Goal: Information Seeking & Learning: Learn about a topic

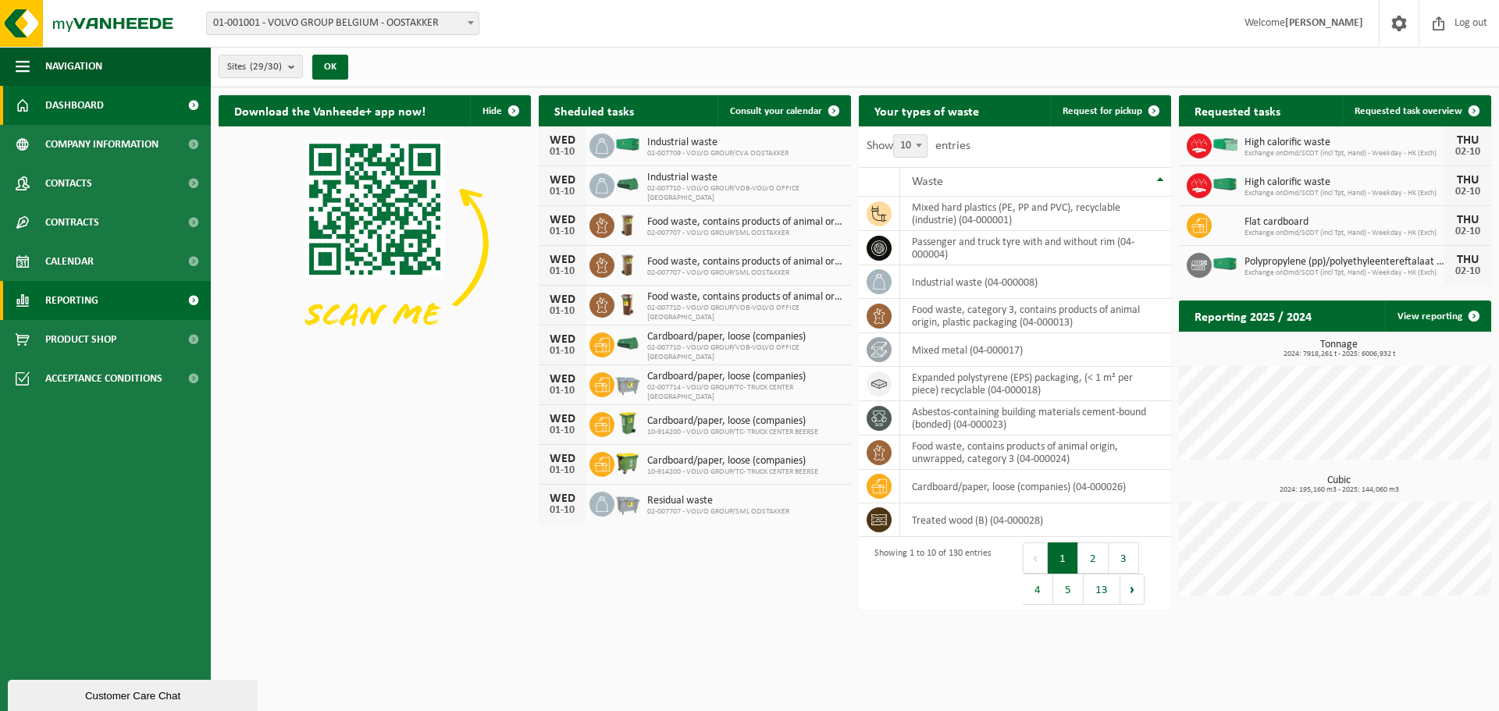
click at [132, 308] on link "Reporting" at bounding box center [105, 300] width 211 height 39
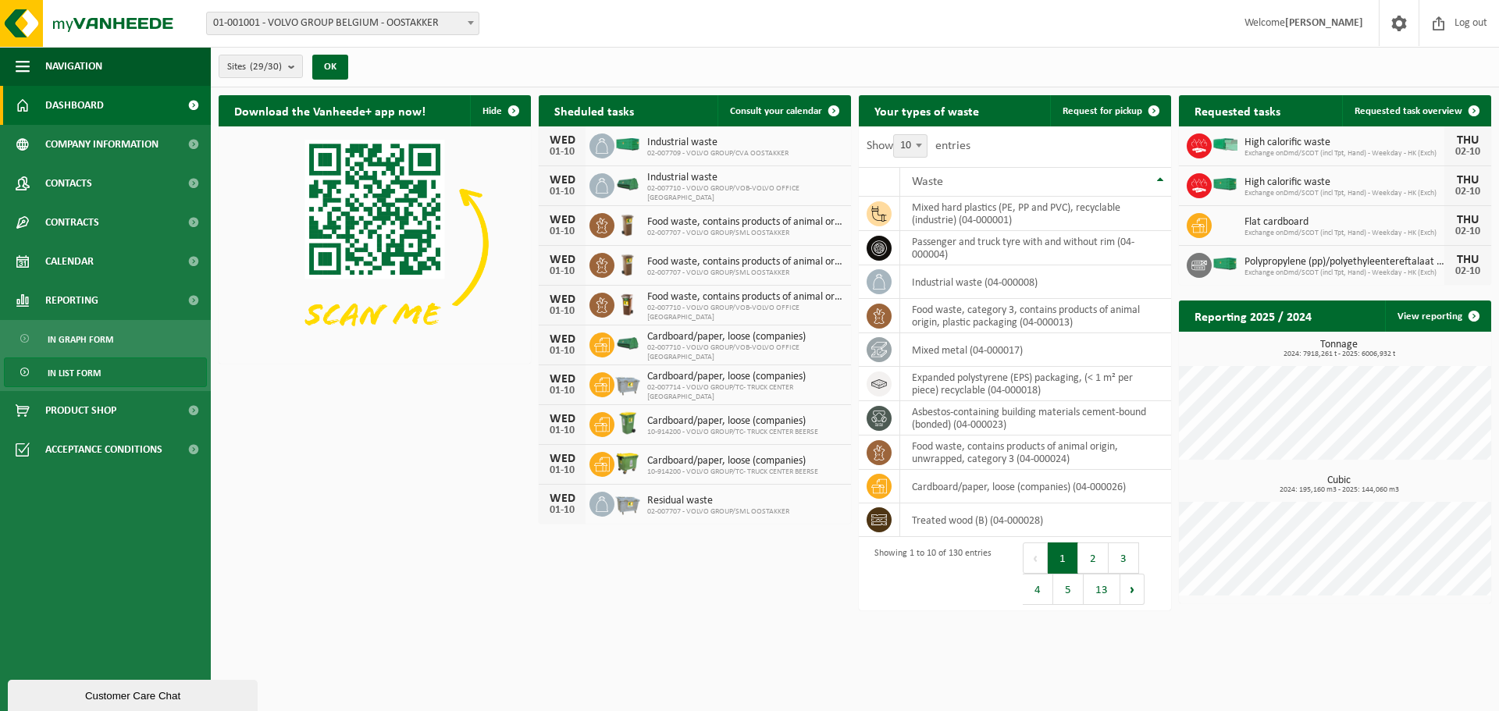
click at [94, 359] on span "In list form" at bounding box center [74, 373] width 53 height 30
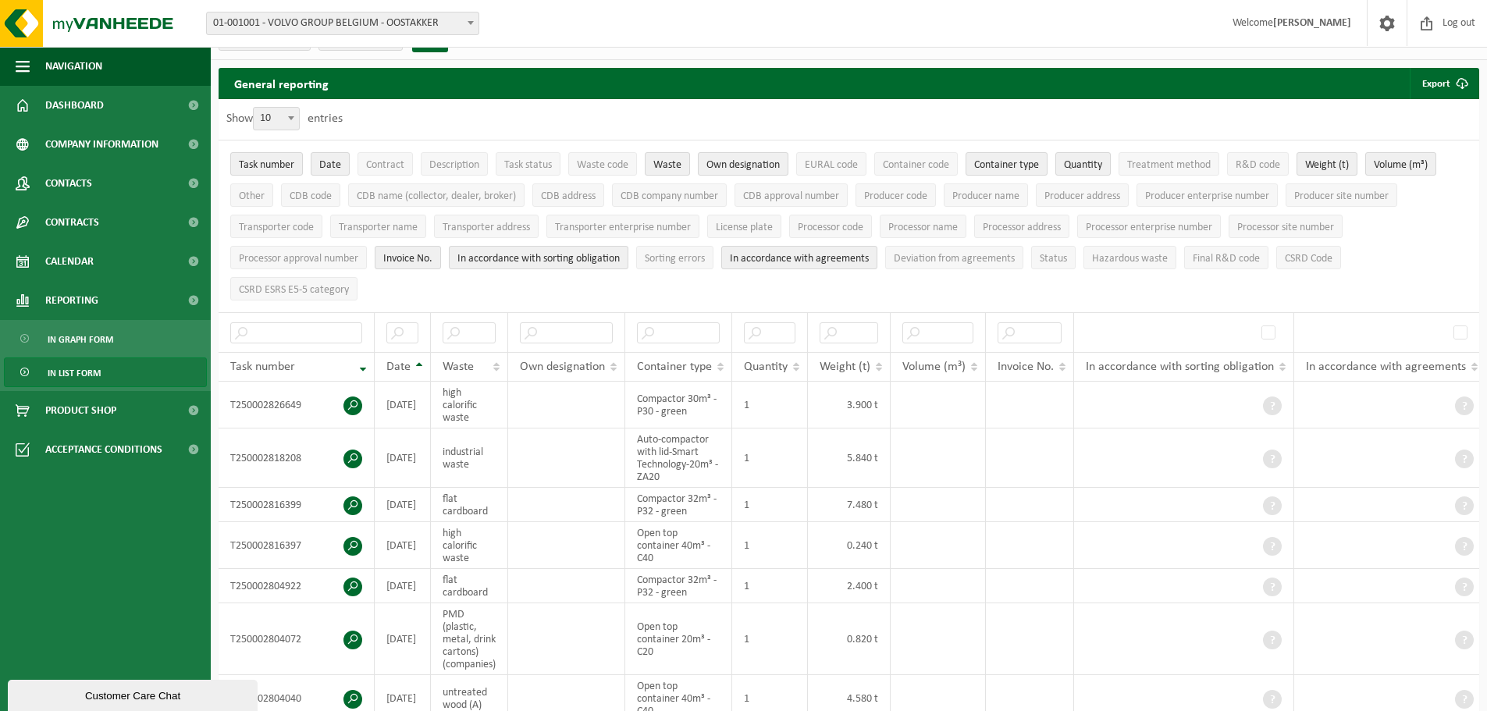
scroll to position [26, 0]
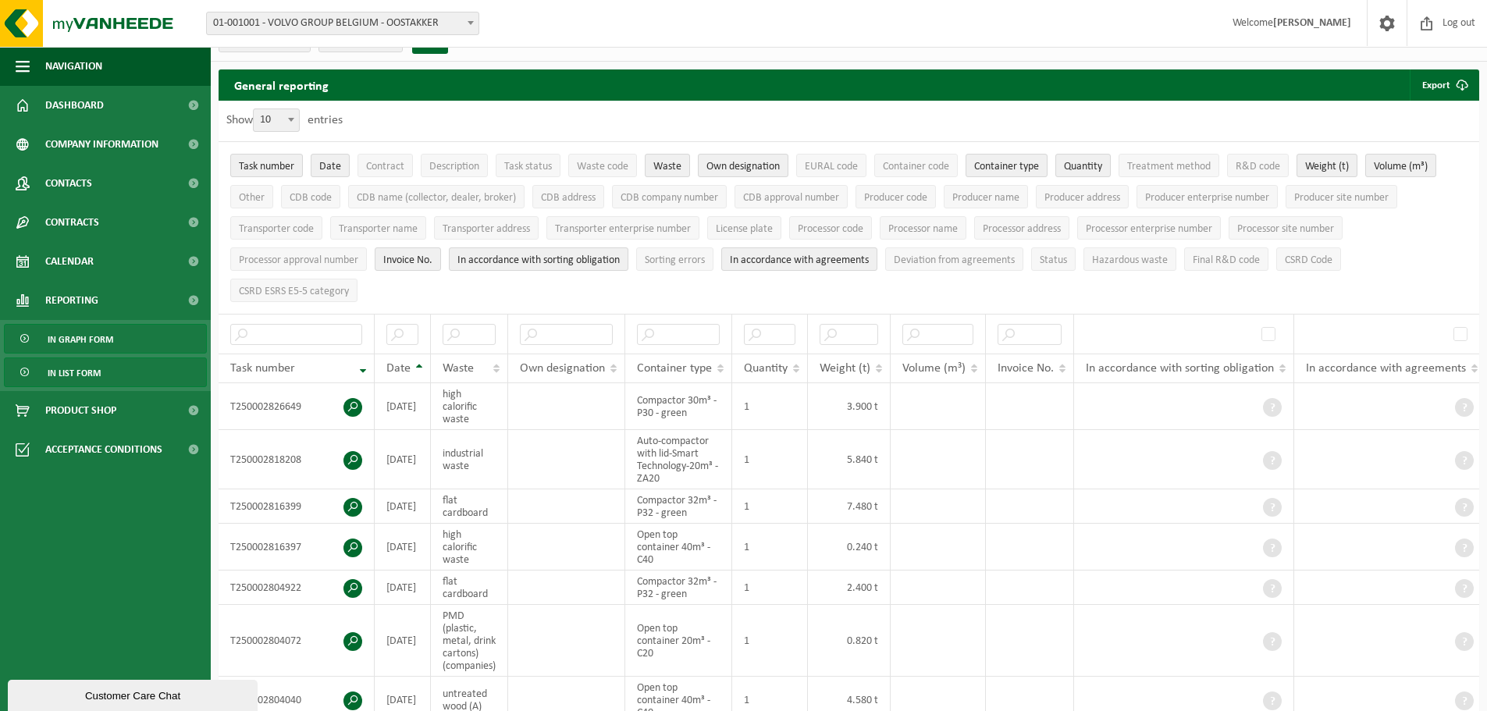
click at [133, 324] on link "In graph form" at bounding box center [105, 339] width 203 height 30
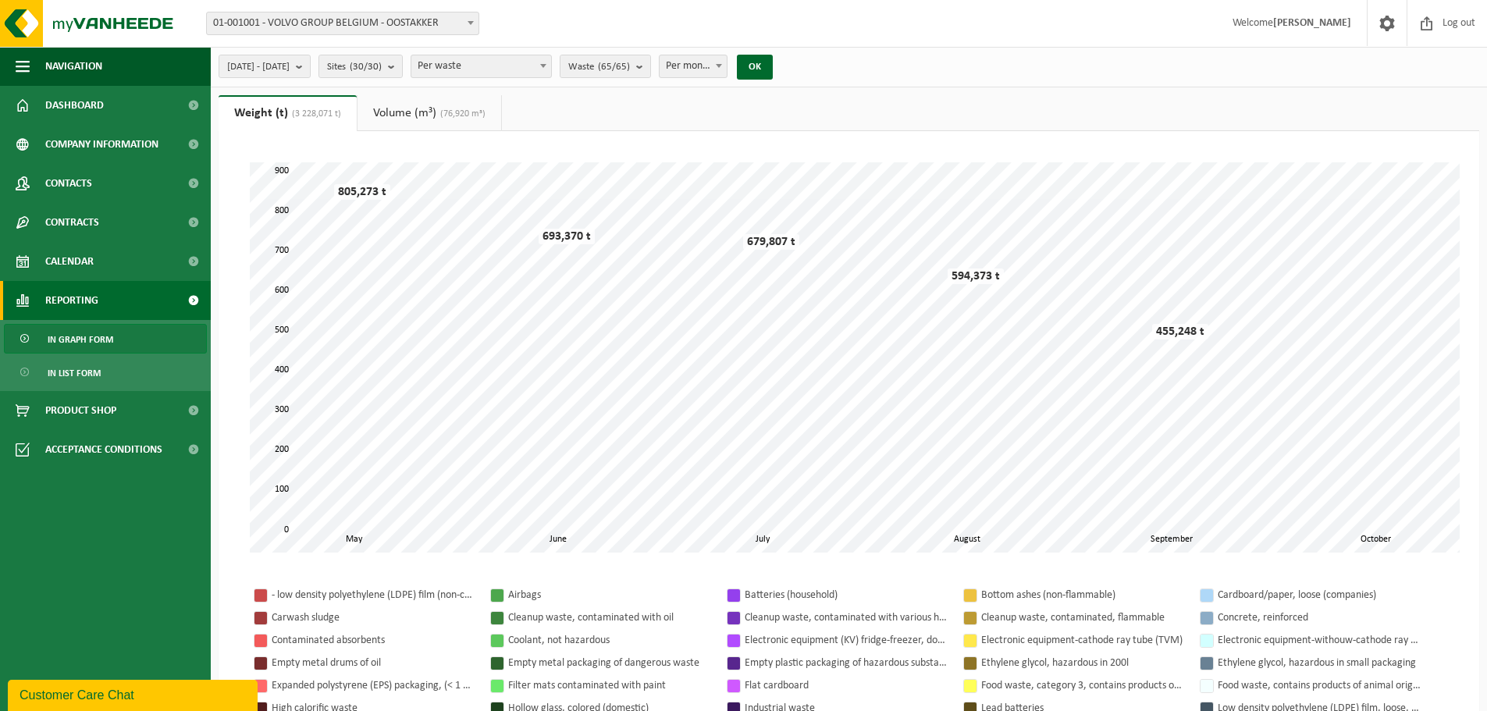
click at [551, 69] on span "Per waste" at bounding box center [481, 66] width 140 height 22
click at [695, 109] on ul "Weight (t) (3 228,071 t) Volume (m³) (76,920 m³)" at bounding box center [849, 113] width 1261 height 36
click at [721, 68] on span "Per month" at bounding box center [693, 66] width 67 height 22
select select "3"
click at [311, 68] on button "2025-05-01 - 2025-10-01" at bounding box center [265, 66] width 92 height 23
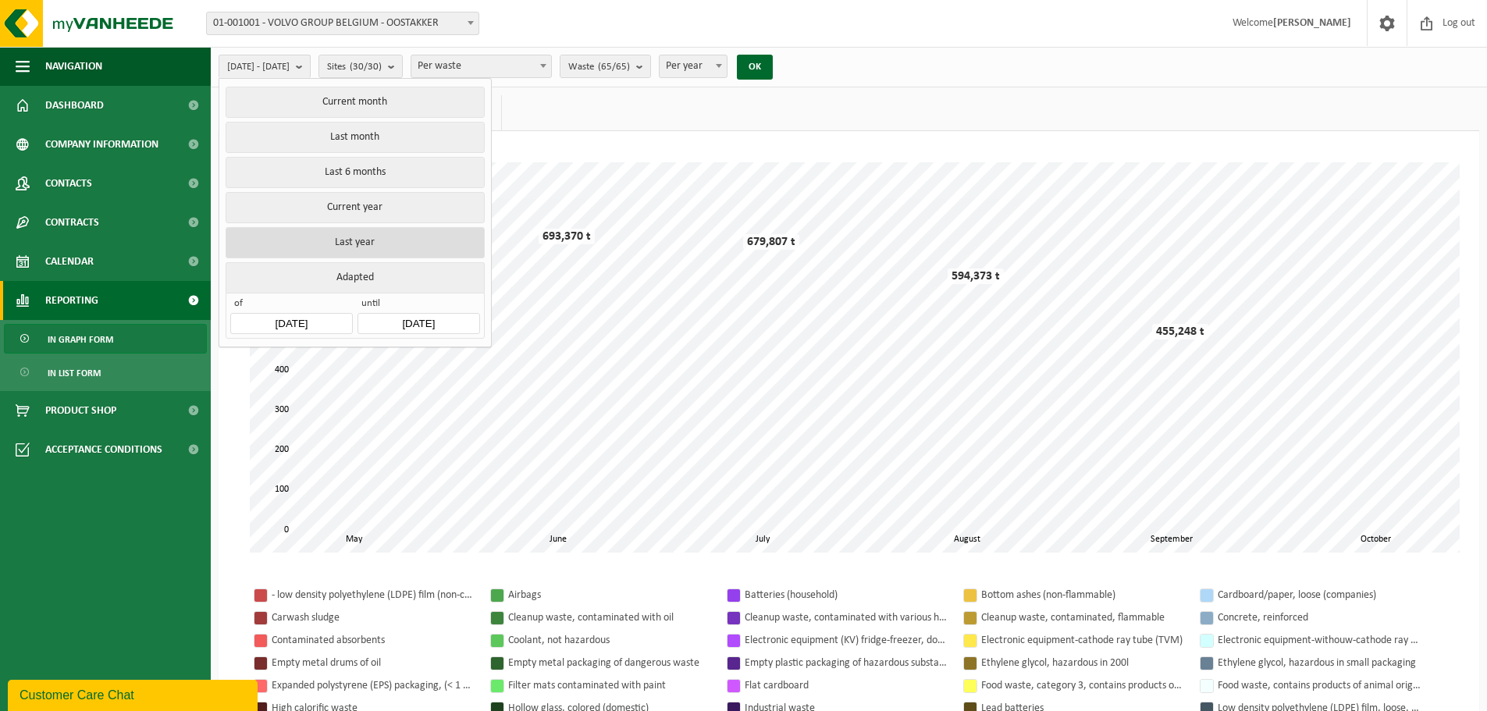
click at [365, 244] on button "Last year" at bounding box center [355, 242] width 258 height 31
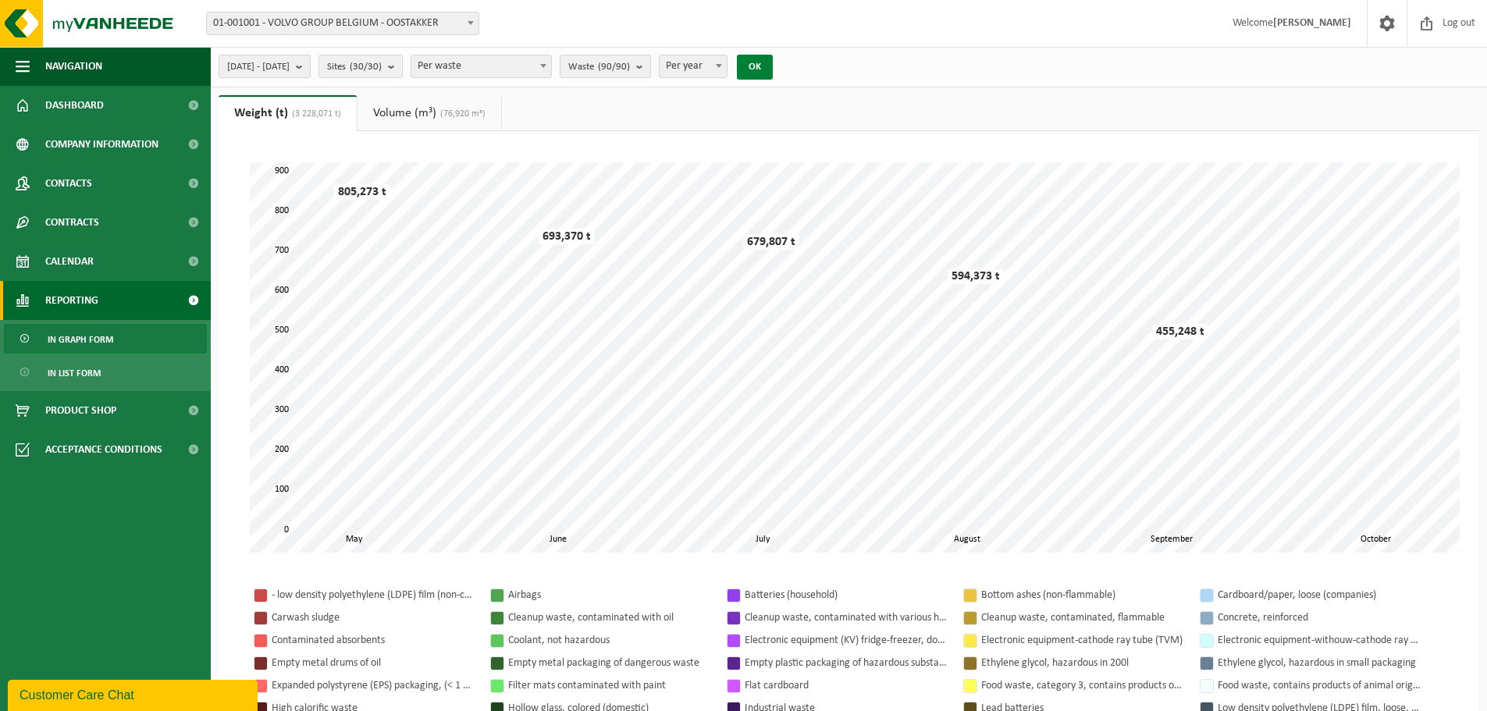
click at [773, 74] on button "OK" at bounding box center [755, 67] width 36 height 25
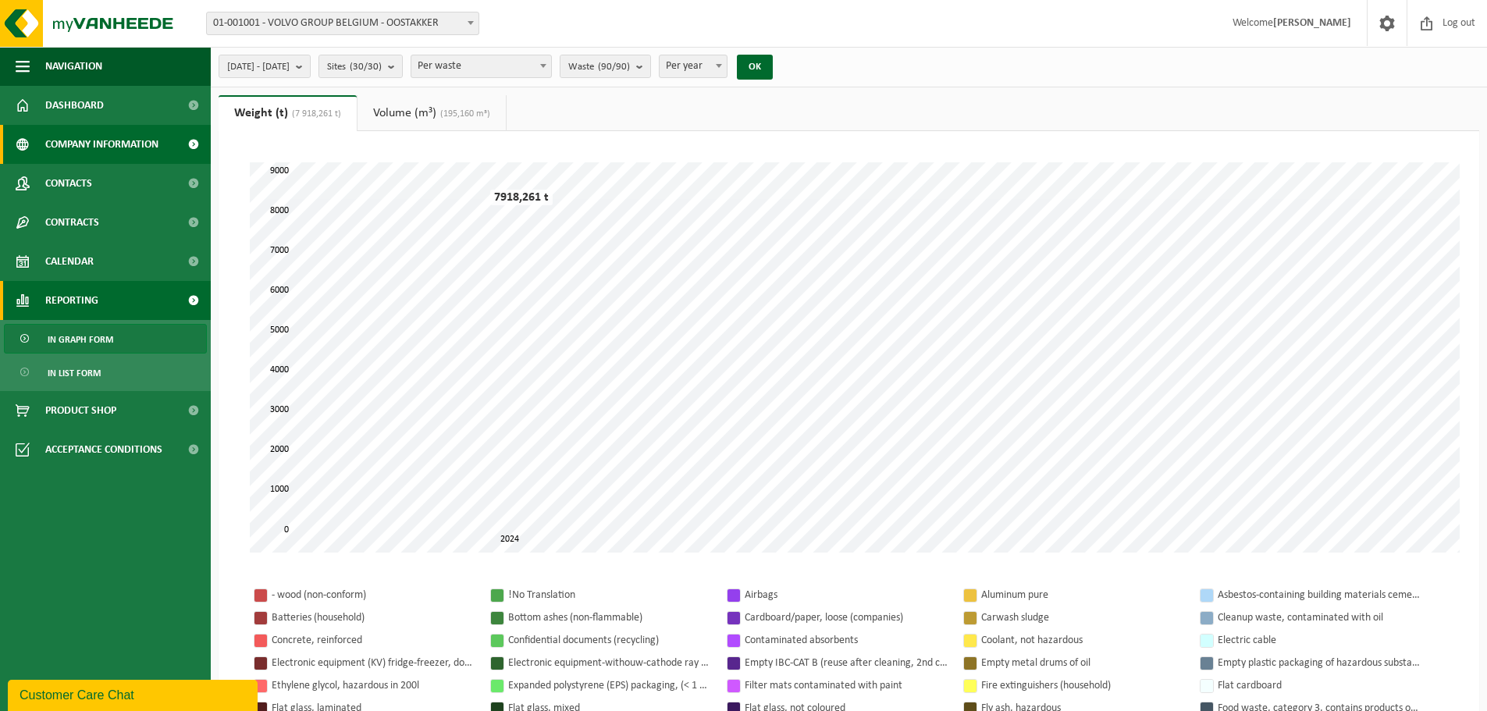
click at [151, 149] on span "Company information" at bounding box center [101, 144] width 113 height 39
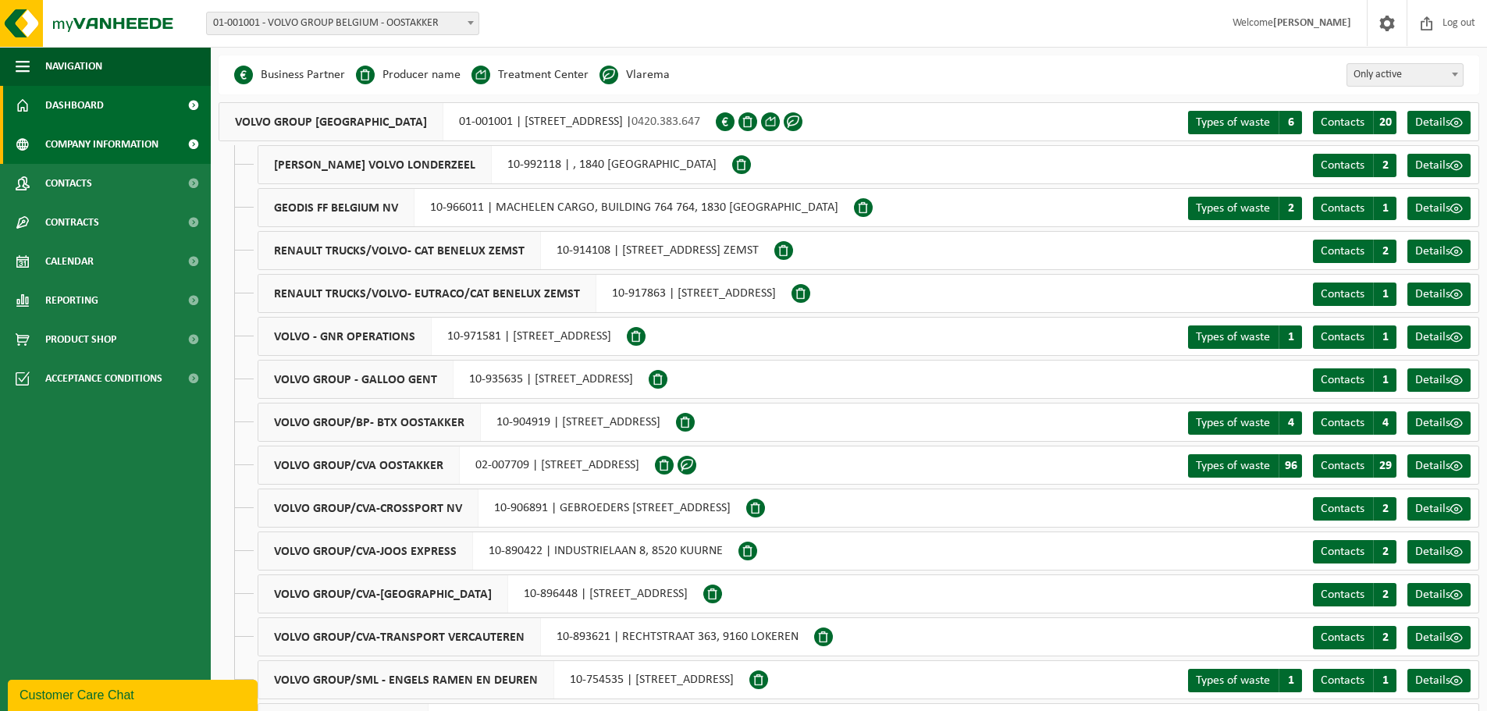
click at [146, 123] on link "Dashboard" at bounding box center [105, 105] width 211 height 39
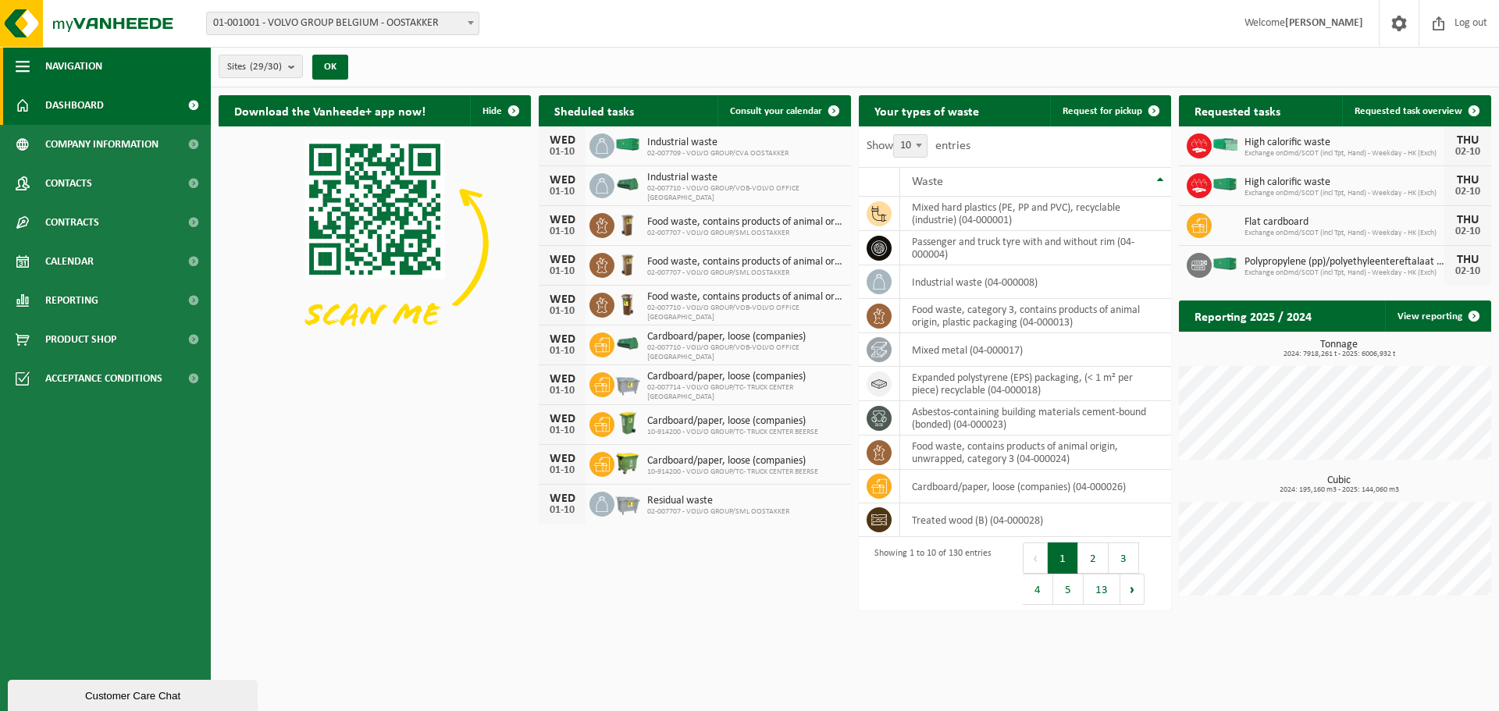
click at [64, 81] on span "Navigation" at bounding box center [73, 66] width 57 height 39
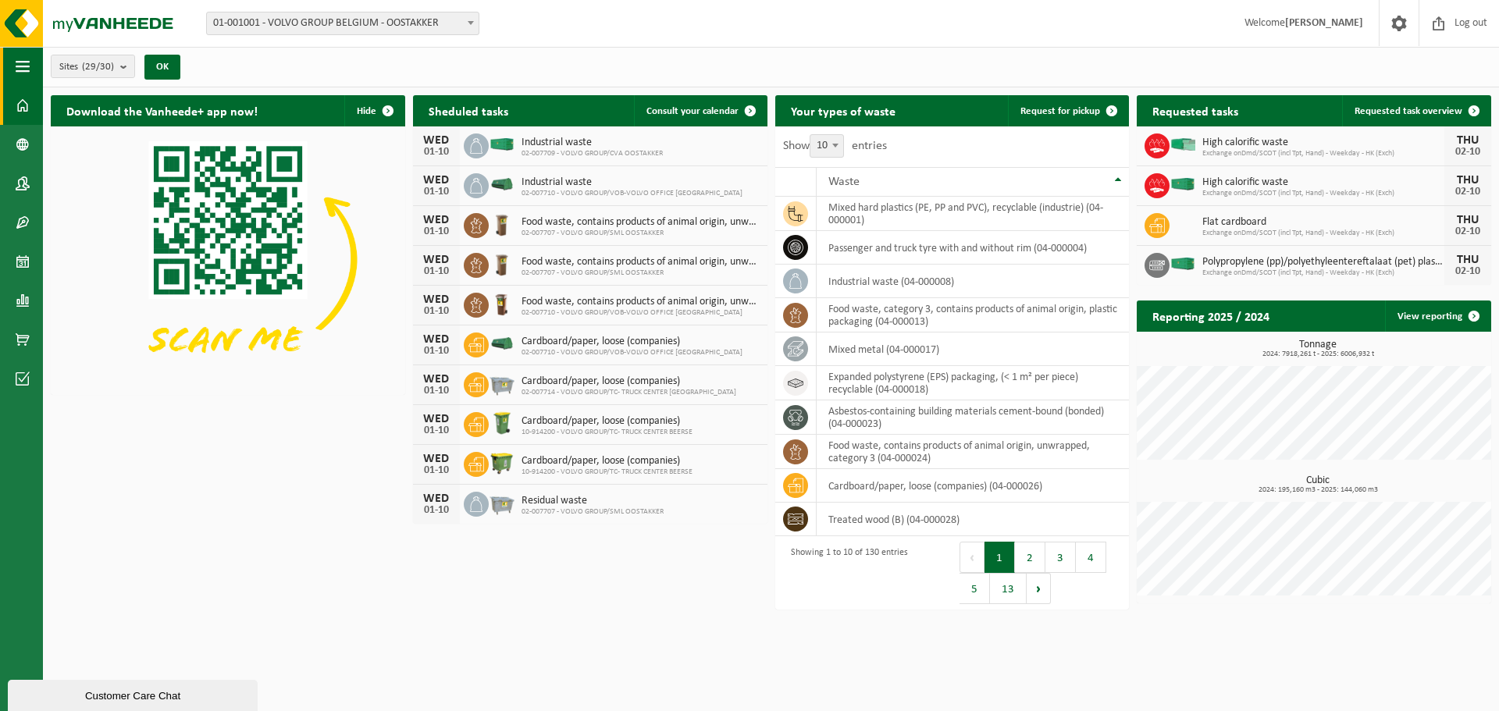
click at [32, 62] on button "Navigation" at bounding box center [21, 66] width 43 height 39
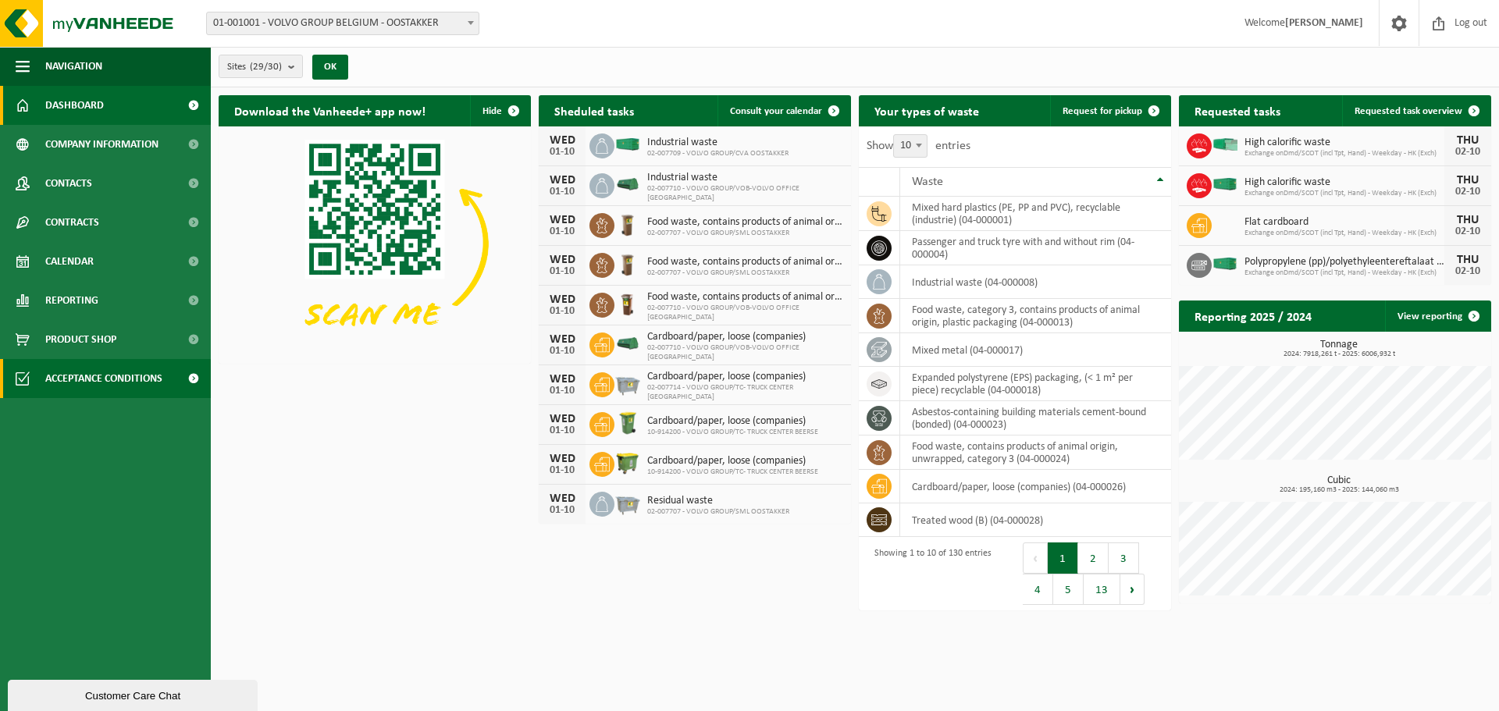
click at [169, 382] on link "Acceptance conditions" at bounding box center [105, 378] width 211 height 39
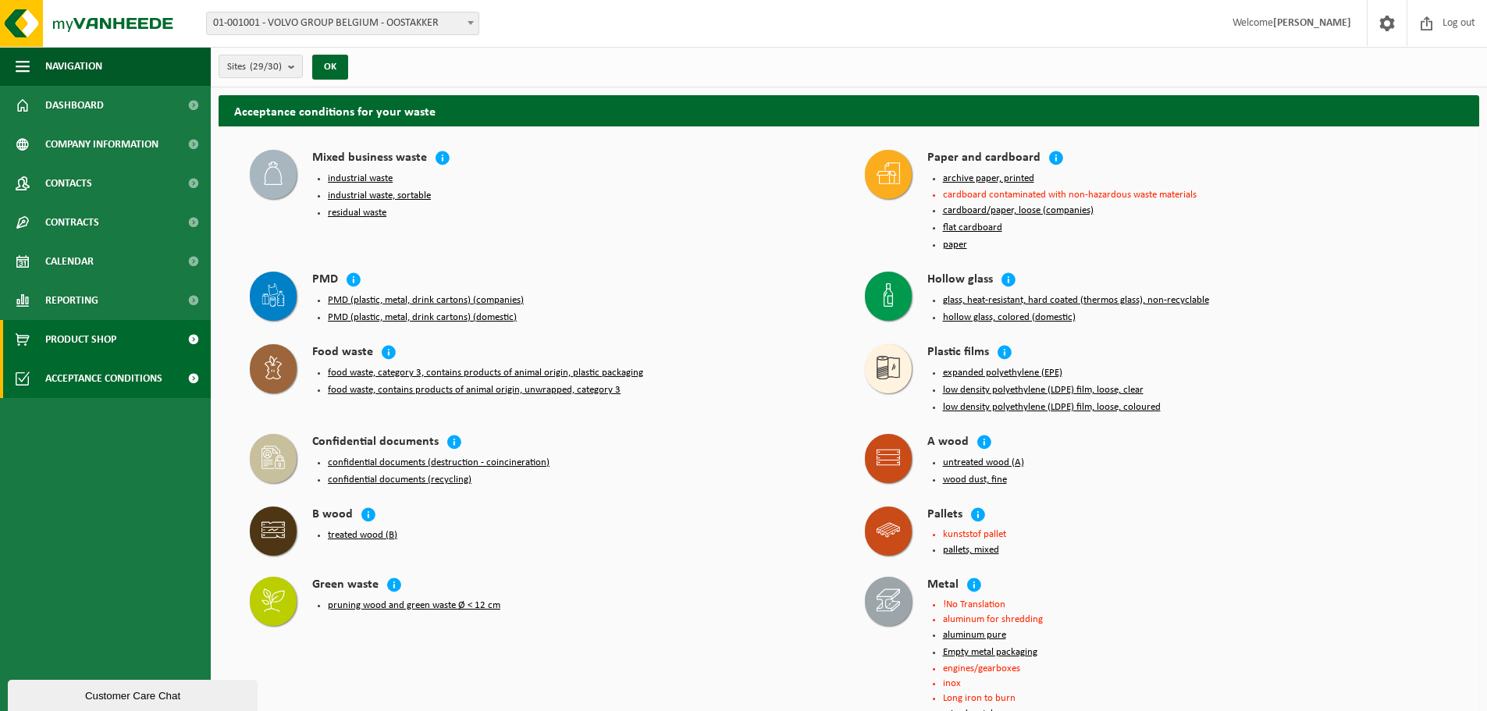
click at [153, 344] on link "Product Shop" at bounding box center [105, 339] width 211 height 39
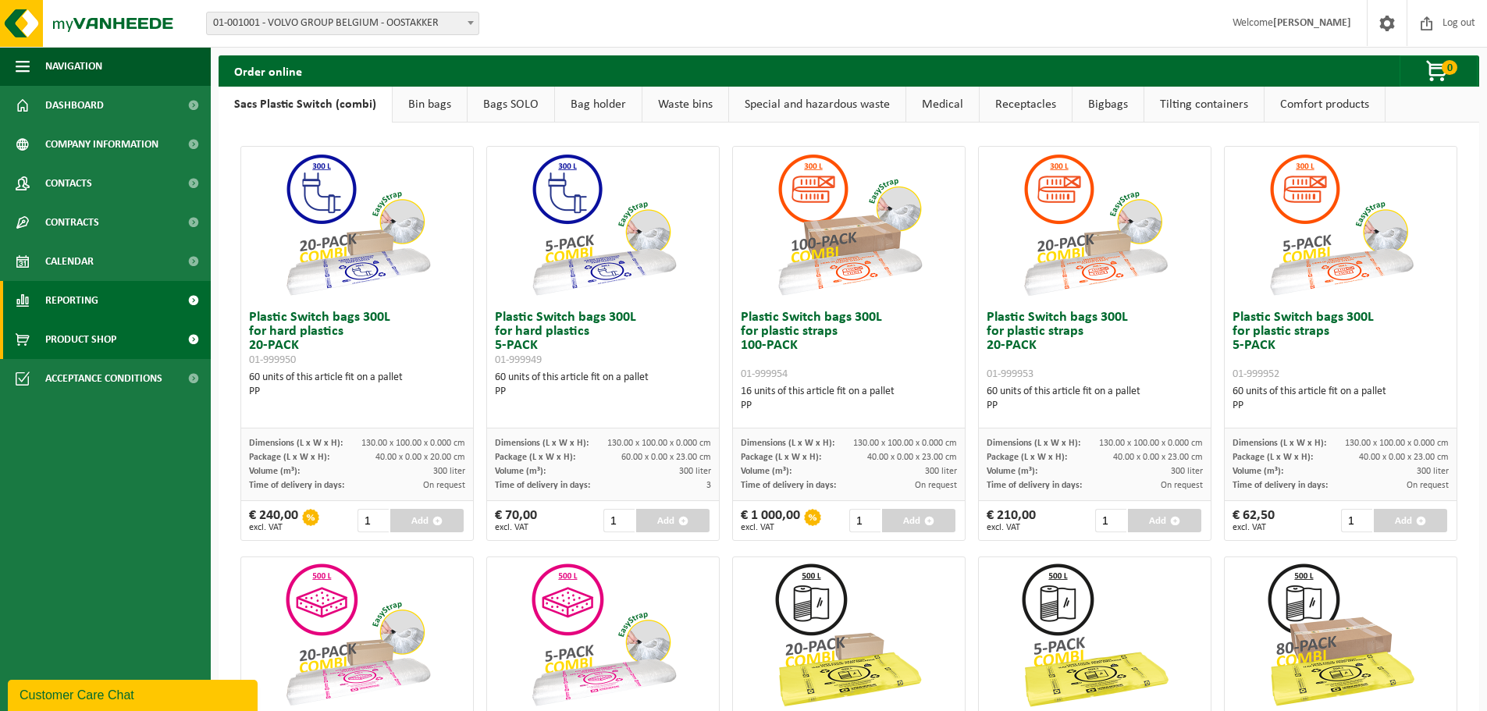
click at [172, 300] on link "Reporting" at bounding box center [105, 300] width 211 height 39
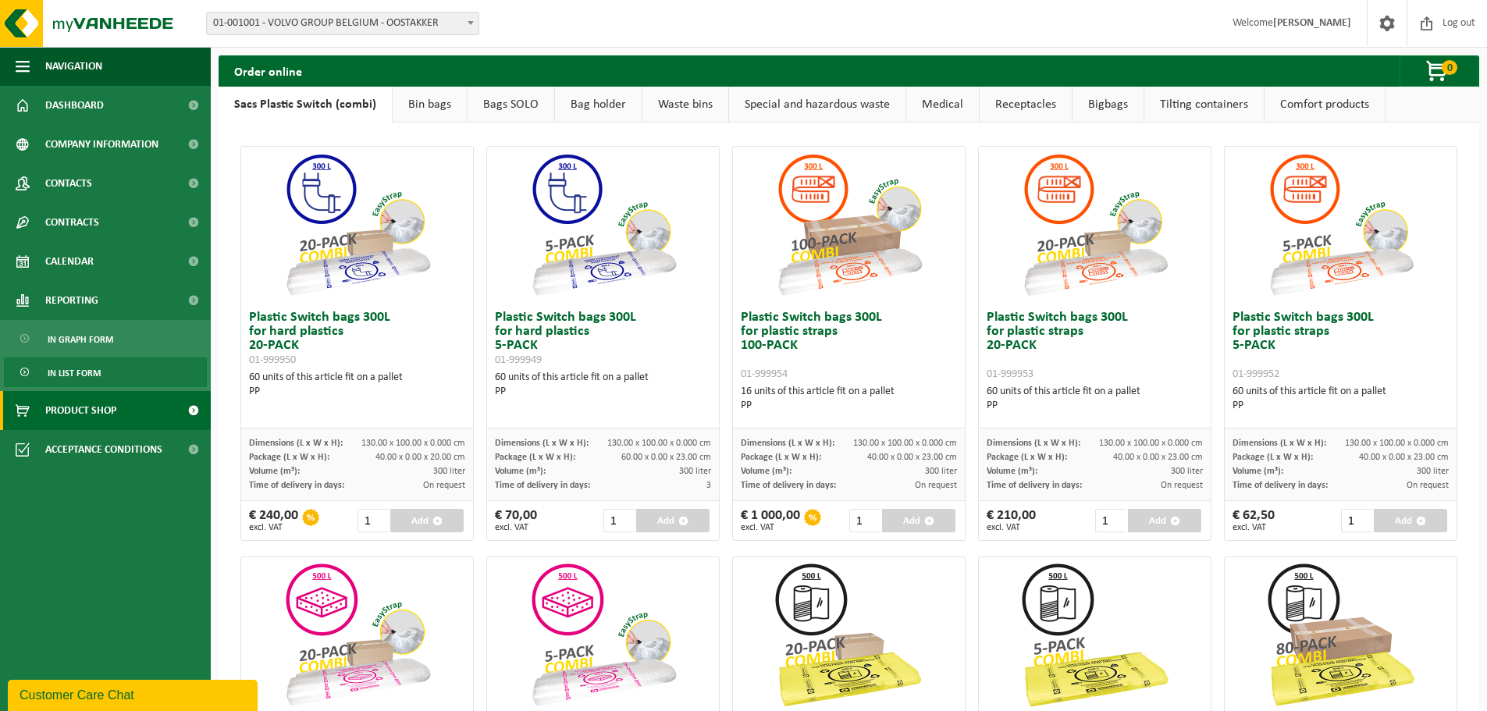
click at [98, 365] on span "In list form" at bounding box center [74, 373] width 53 height 30
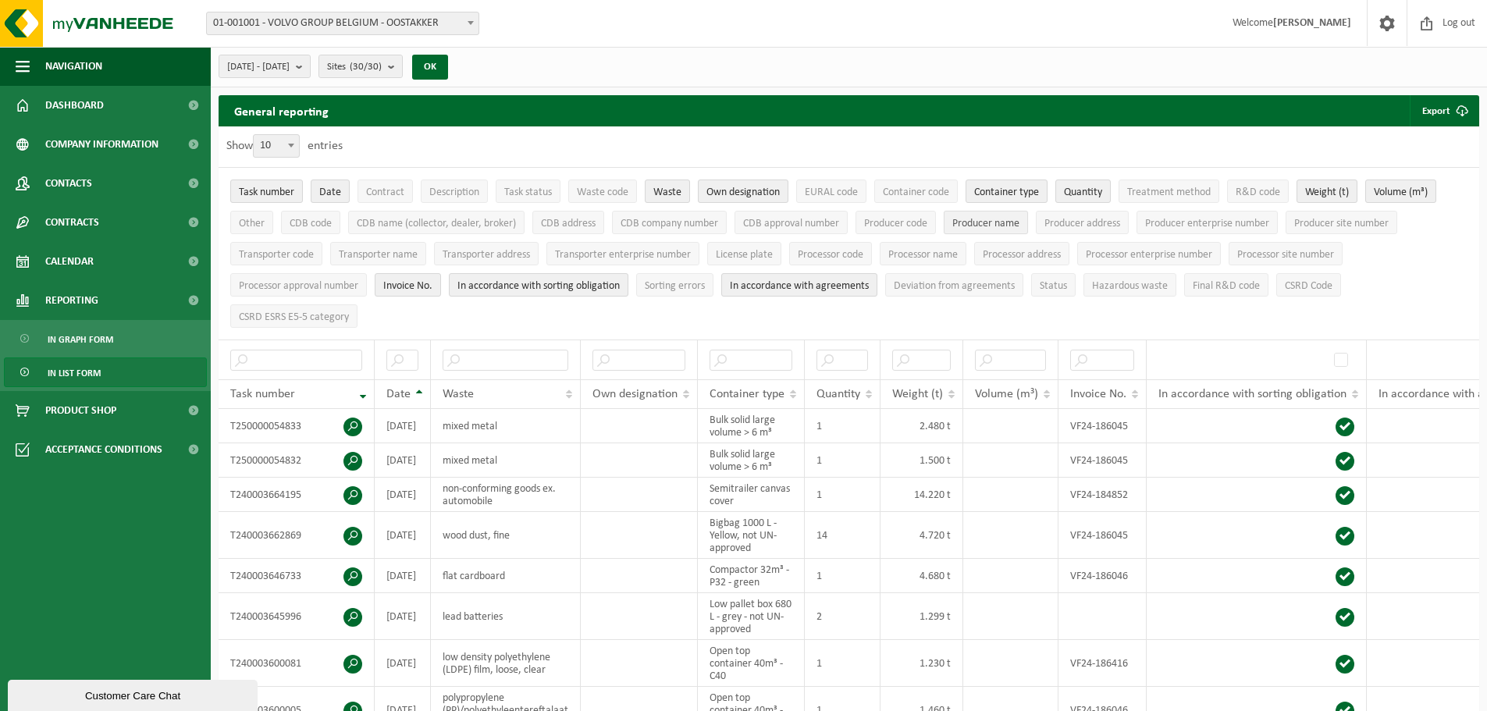
click at [983, 221] on span "Producer name" at bounding box center [985, 224] width 67 height 12
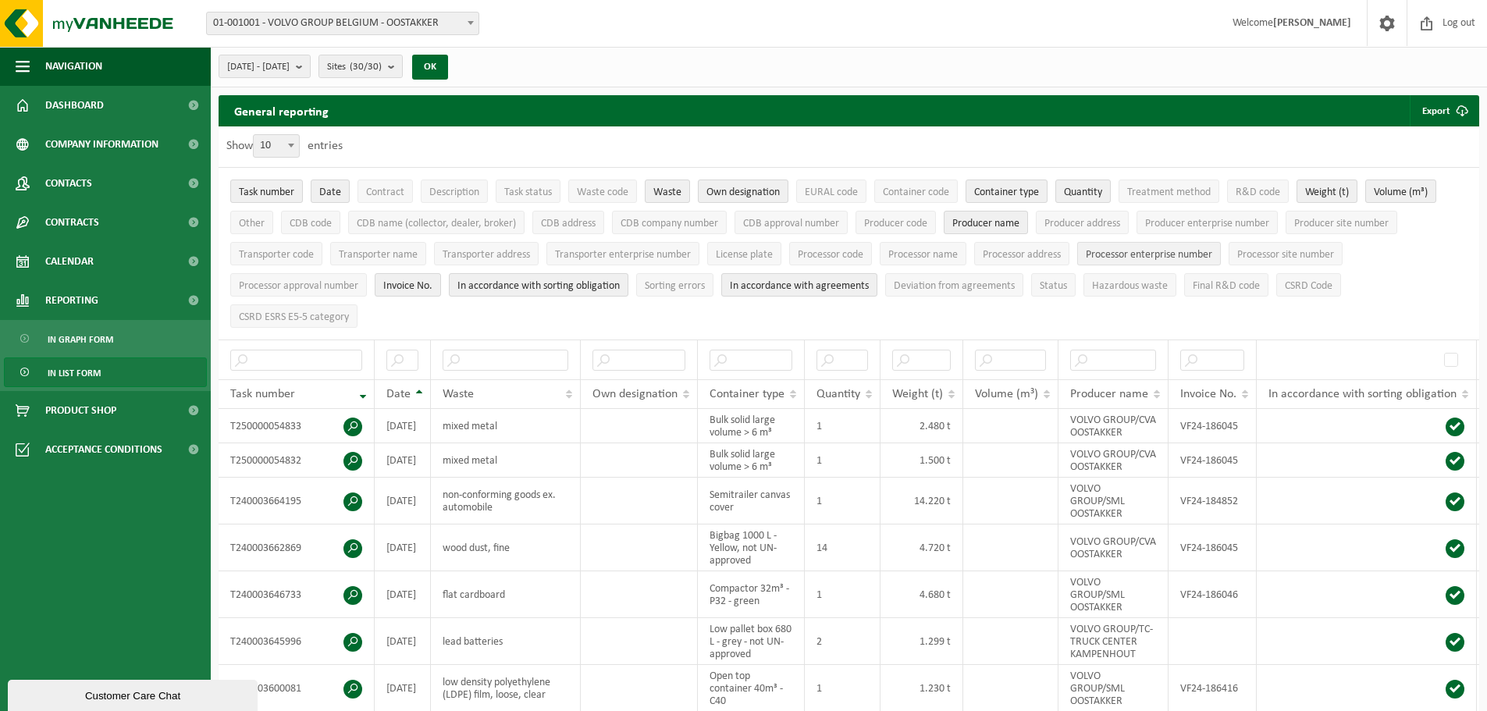
click at [1098, 244] on button "Processor enterprise number" at bounding box center [1149, 253] width 144 height 23
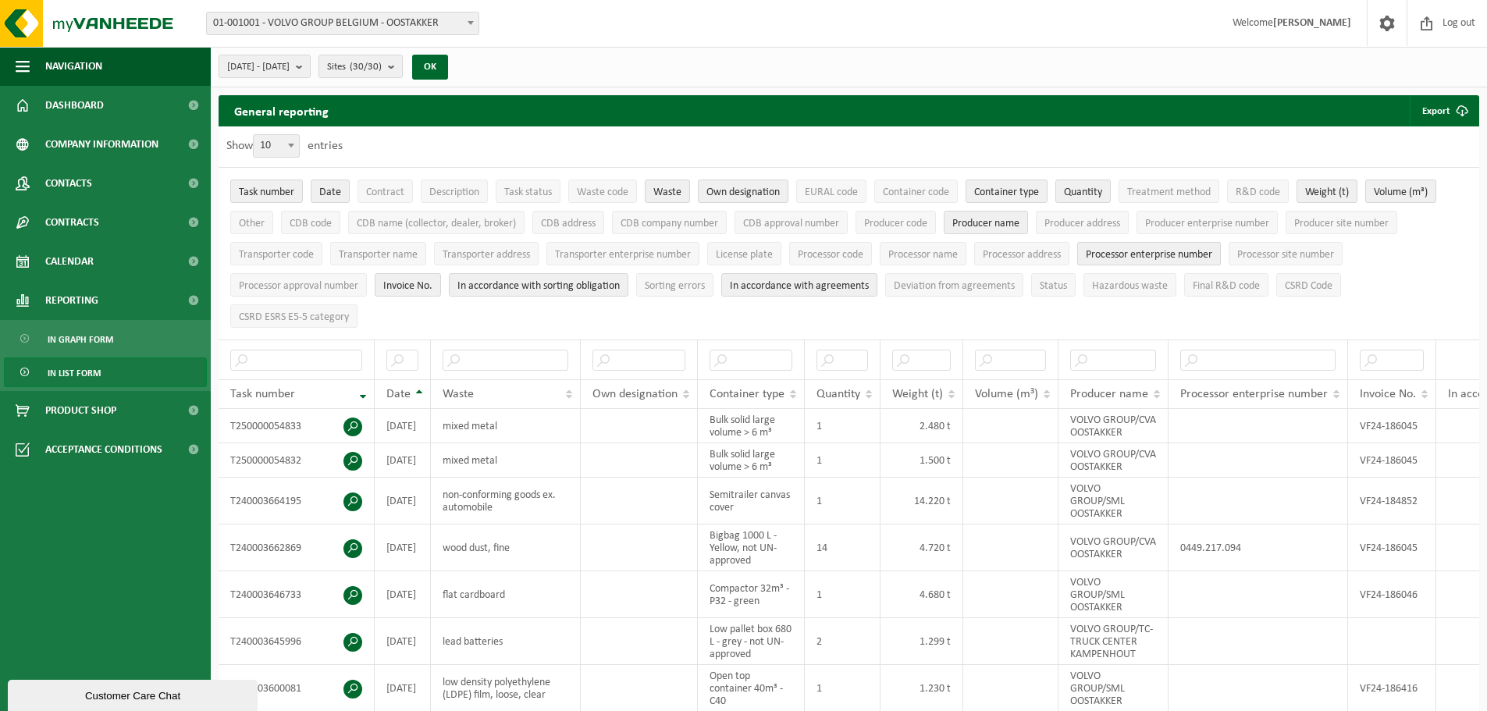
click at [1098, 244] on button "Processor enterprise number" at bounding box center [1149, 253] width 144 height 23
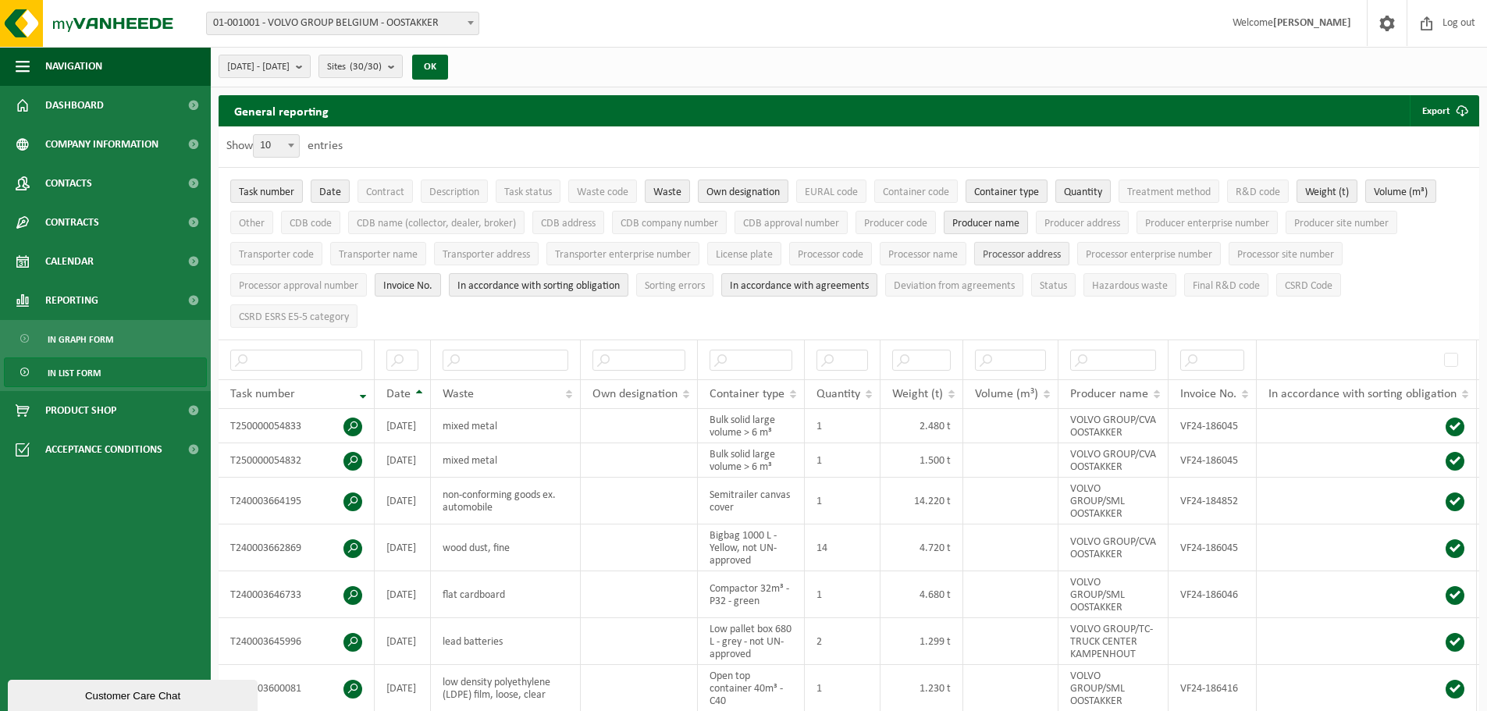
click at [1061, 249] on span "Processor address" at bounding box center [1022, 255] width 78 height 12
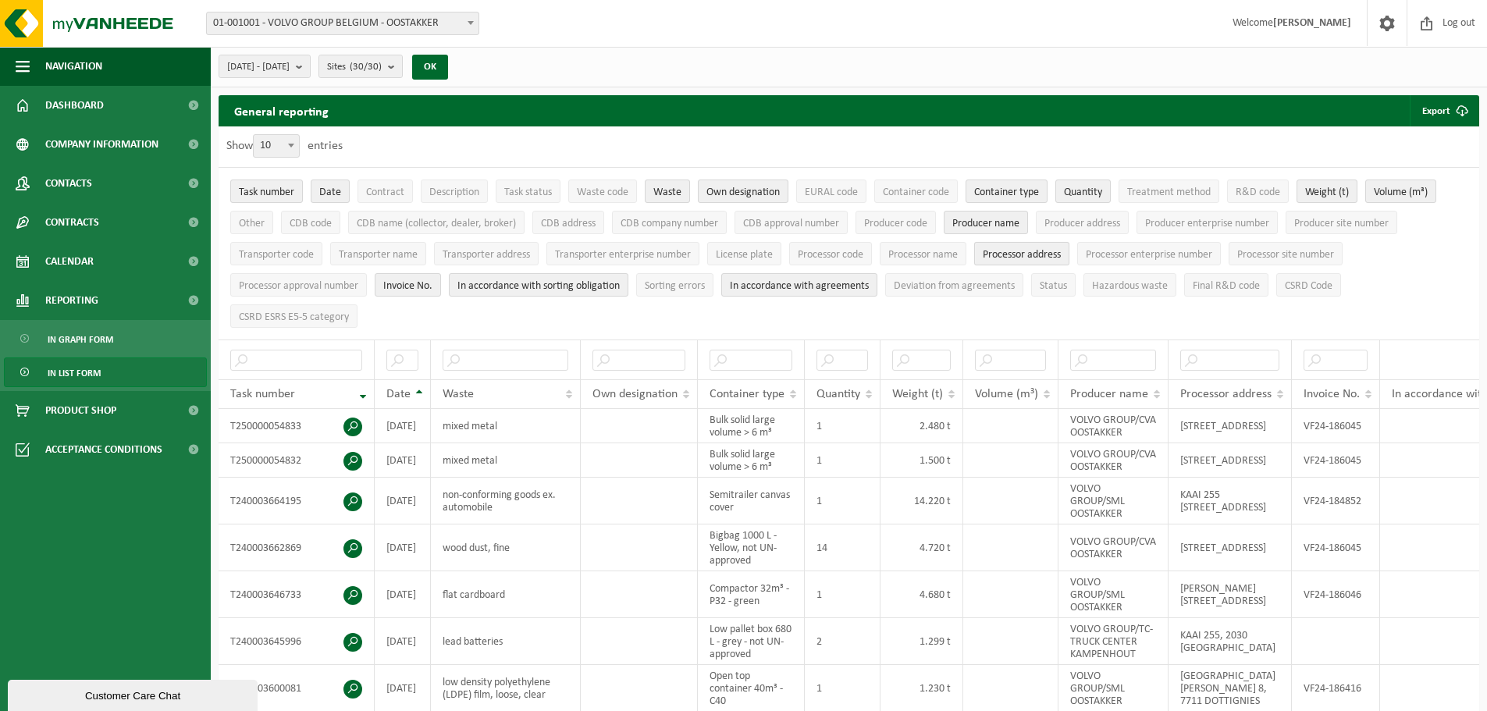
click at [1061, 249] on span "Processor address" at bounding box center [1022, 255] width 78 height 12
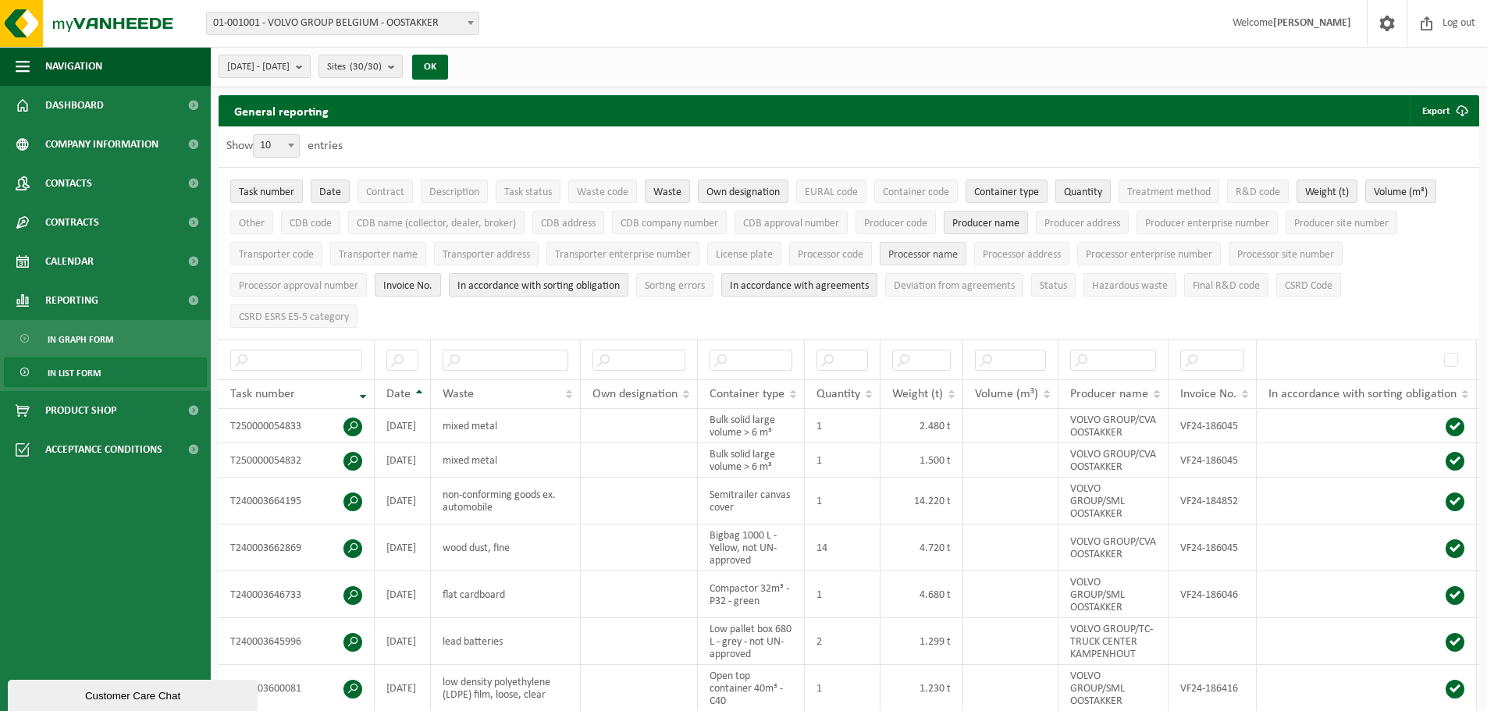
click at [931, 252] on span "Processor name" at bounding box center [922, 255] width 69 height 12
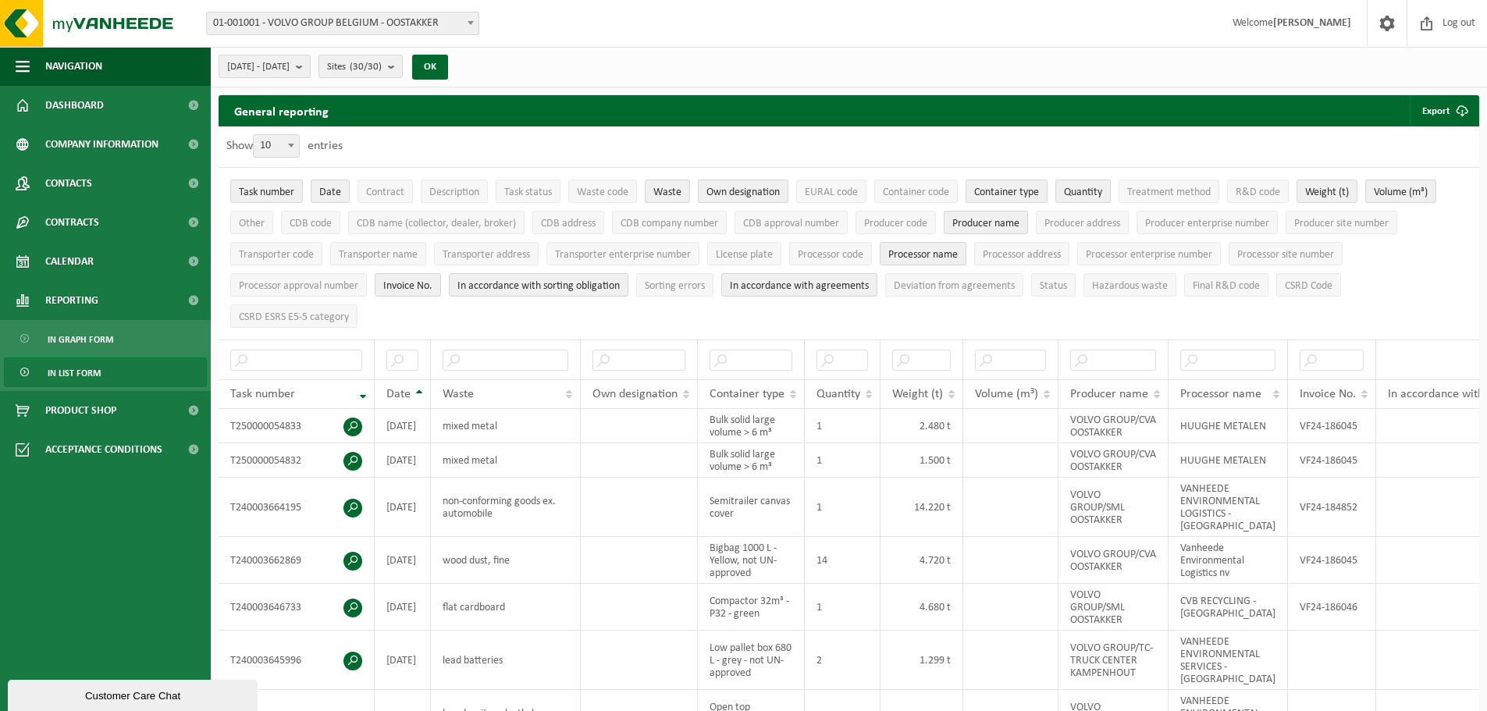
click at [1039, 188] on span "Container type" at bounding box center [1006, 193] width 65 height 12
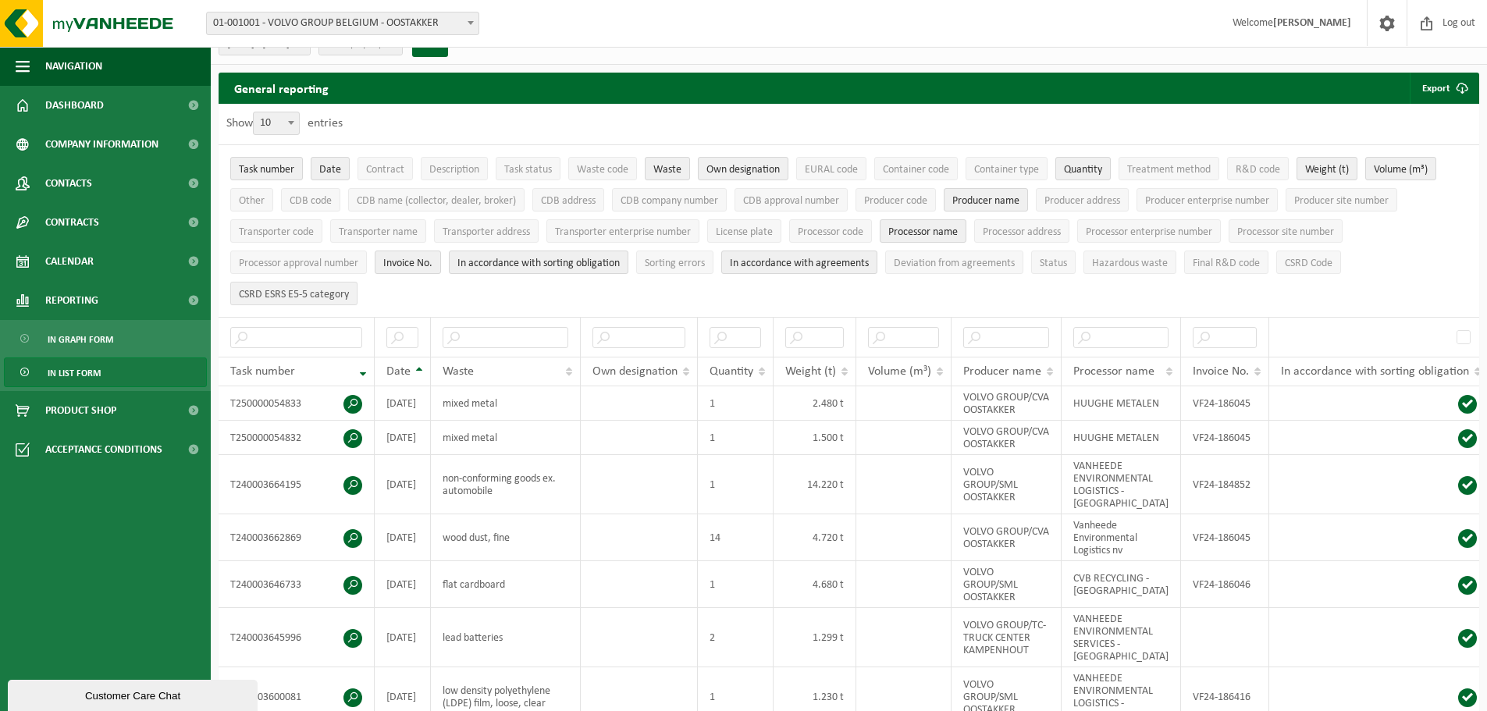
scroll to position [26, 0]
